Goal: Task Accomplishment & Management: Manage account settings

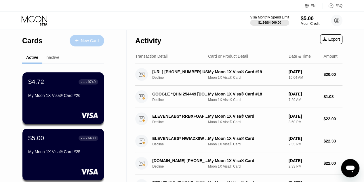
click at [98, 40] on div "New Card" at bounding box center [90, 40] width 18 height 5
